Goal: Book appointment/travel/reservation

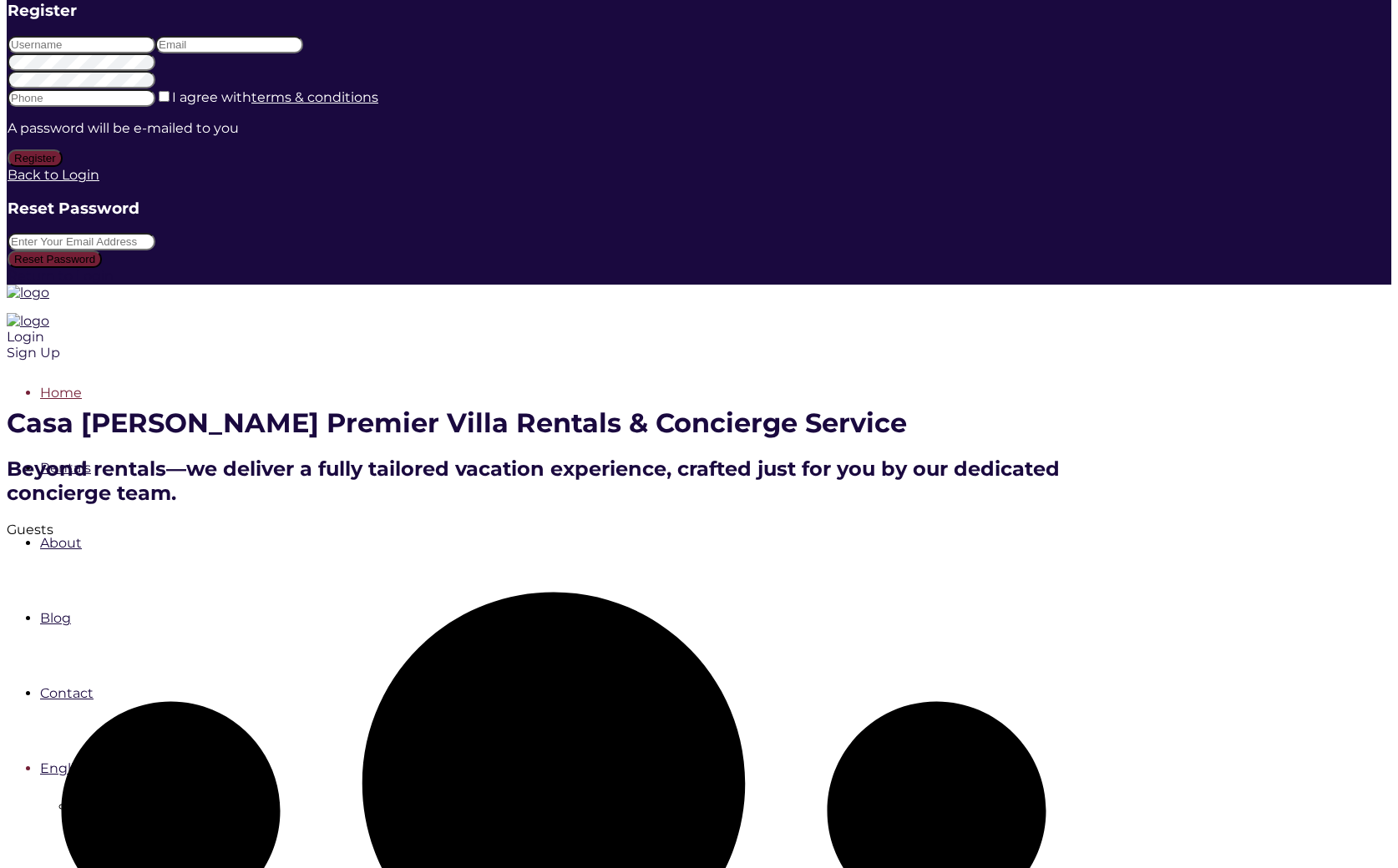
scroll to position [282, 0]
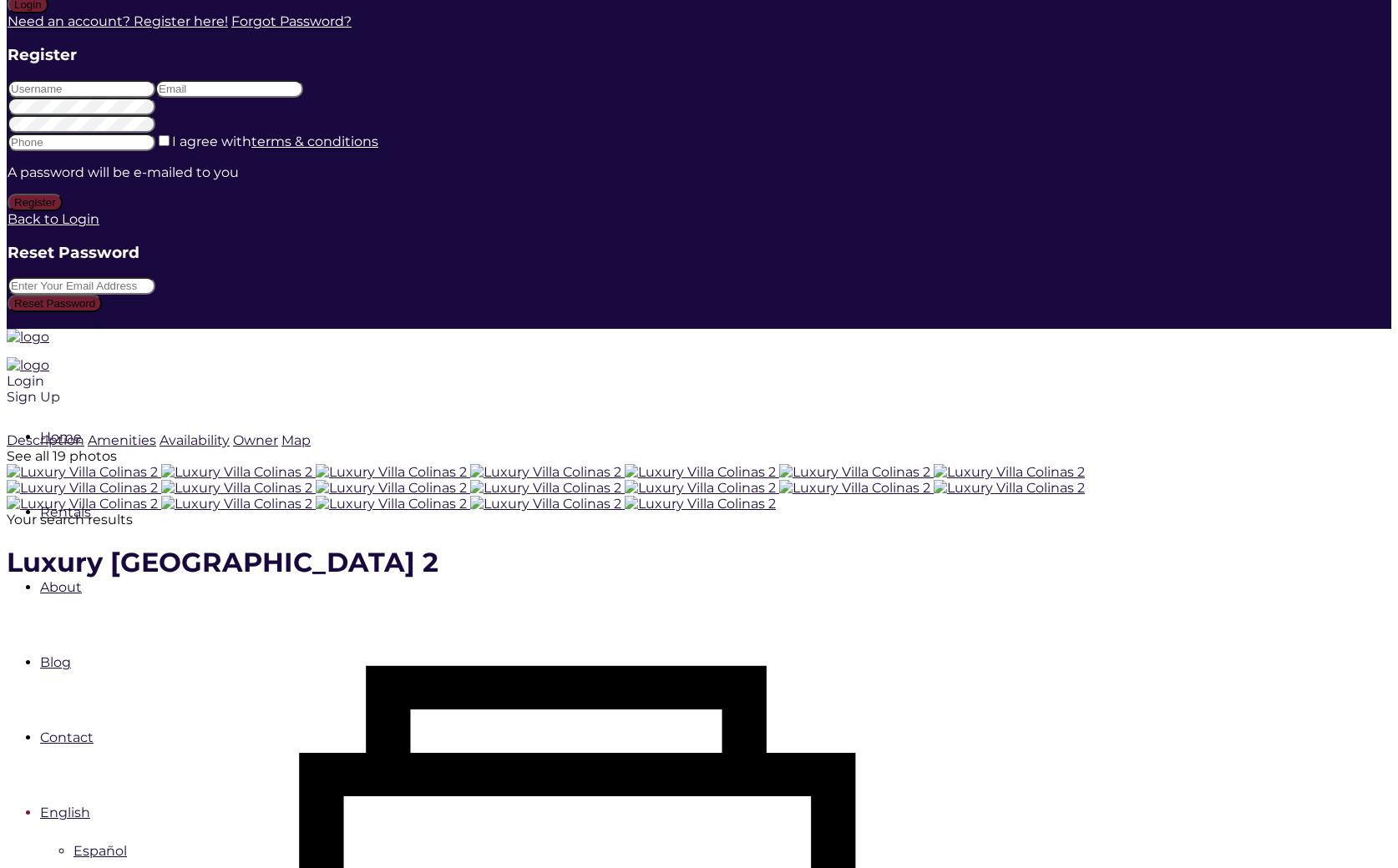
scroll to position [238, 0]
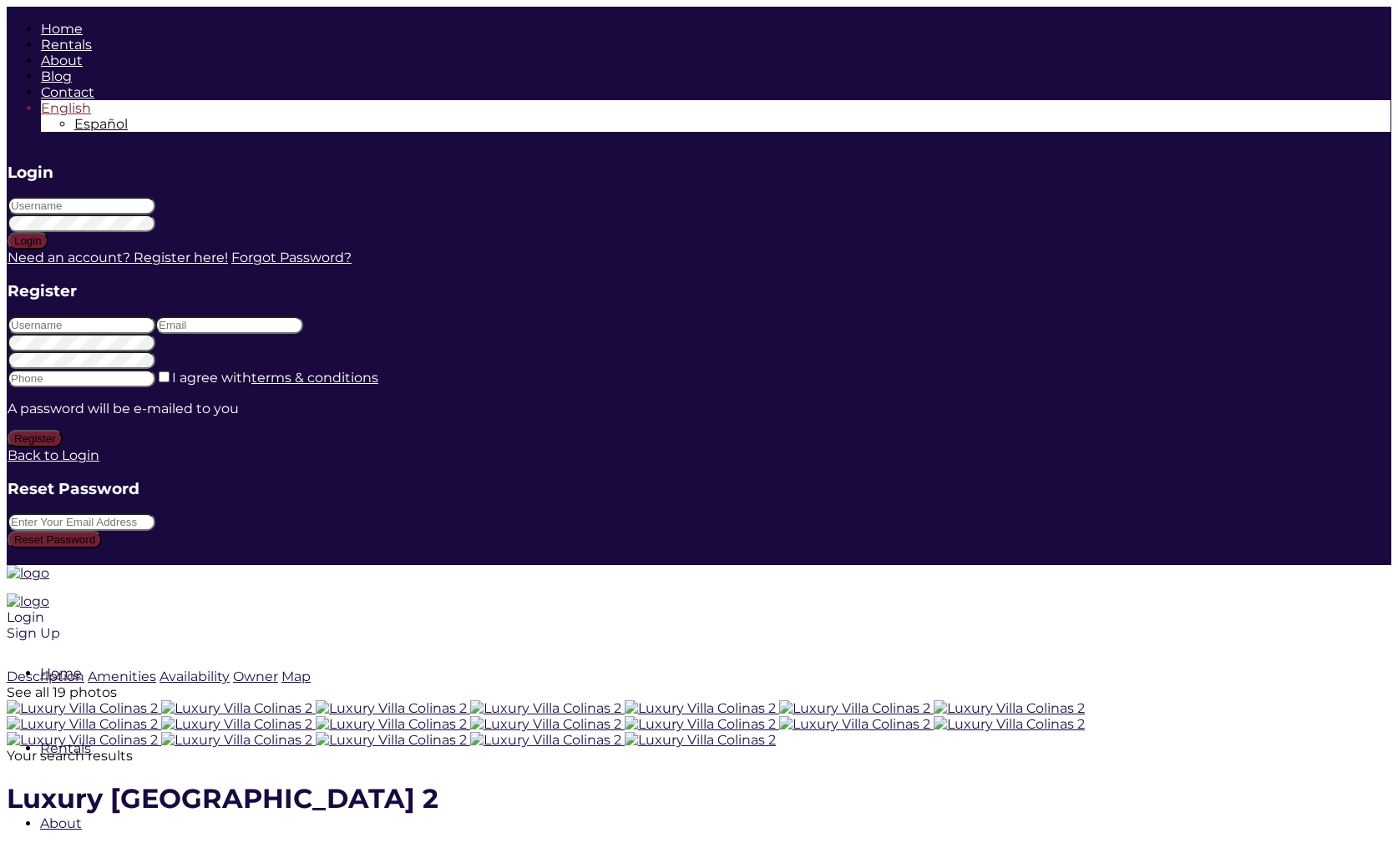
scroll to position [238, 0]
